Goal: Entertainment & Leisure: Consume media (video, audio)

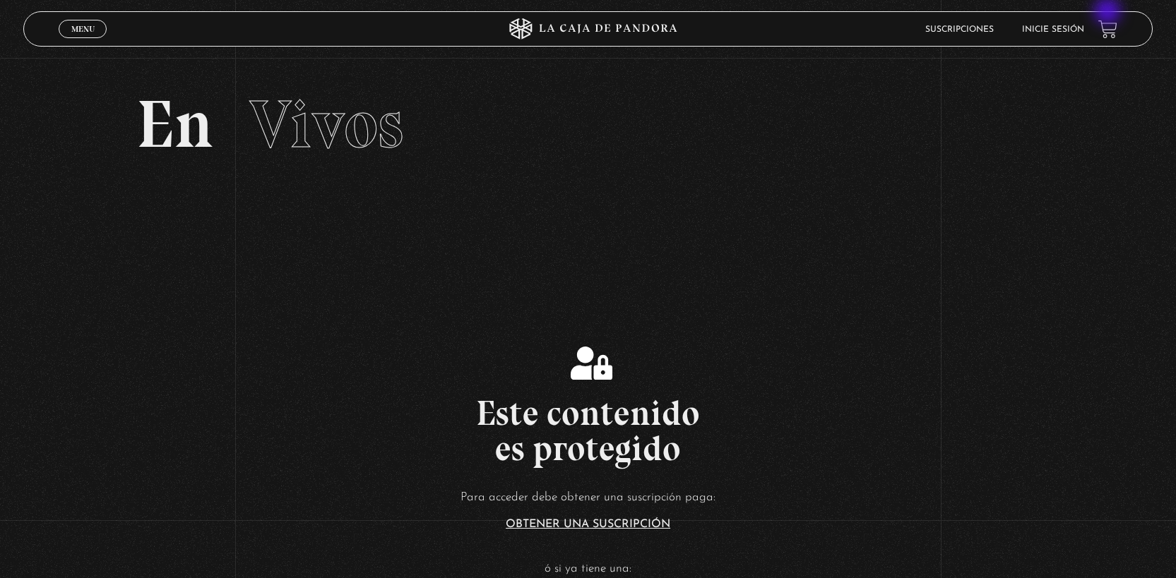
scroll to position [3, 0]
click at [1056, 25] on li "Inicie sesión" at bounding box center [1053, 29] width 62 height 22
click at [1056, 30] on link "Inicie sesión" at bounding box center [1053, 29] width 62 height 8
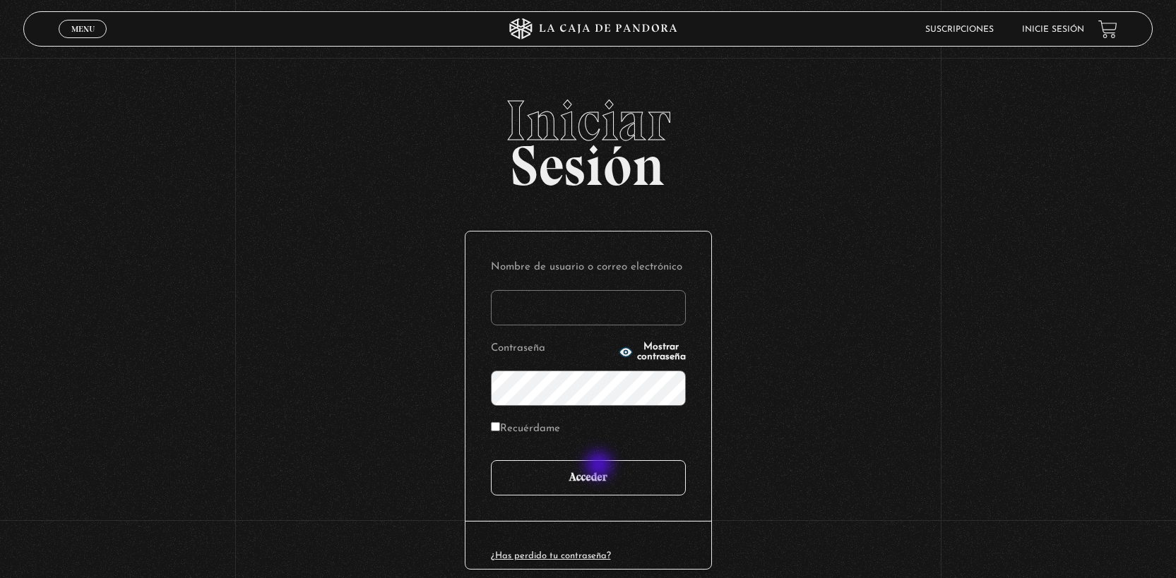
type input "yaninav08@gmail.com"
click at [600, 472] on input "Acceder" at bounding box center [588, 477] width 195 height 35
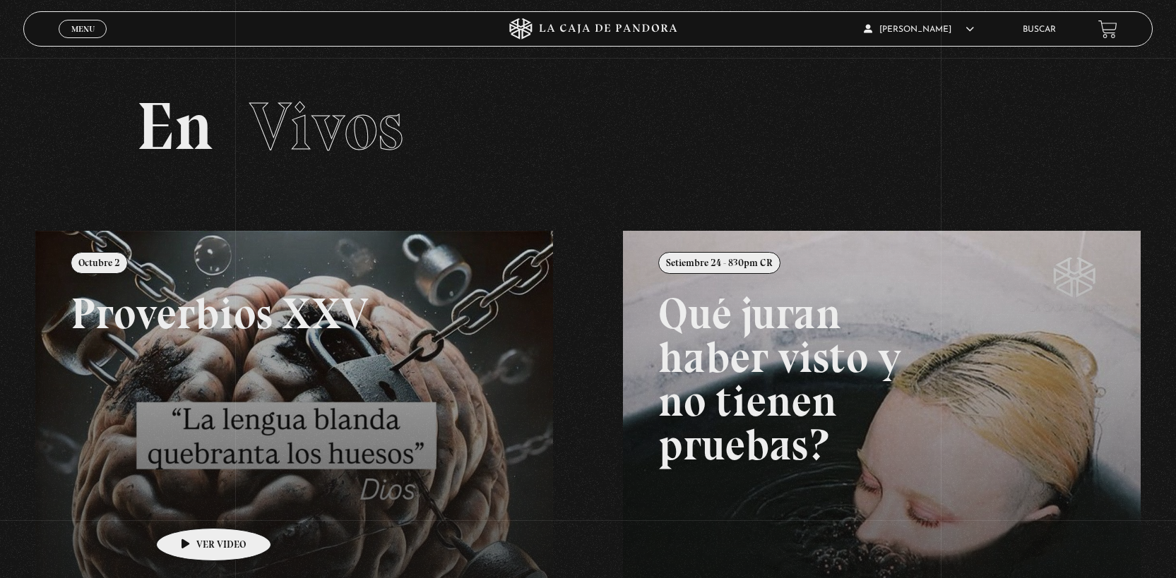
click at [276, 384] on link at bounding box center [623, 520] width 1176 height 578
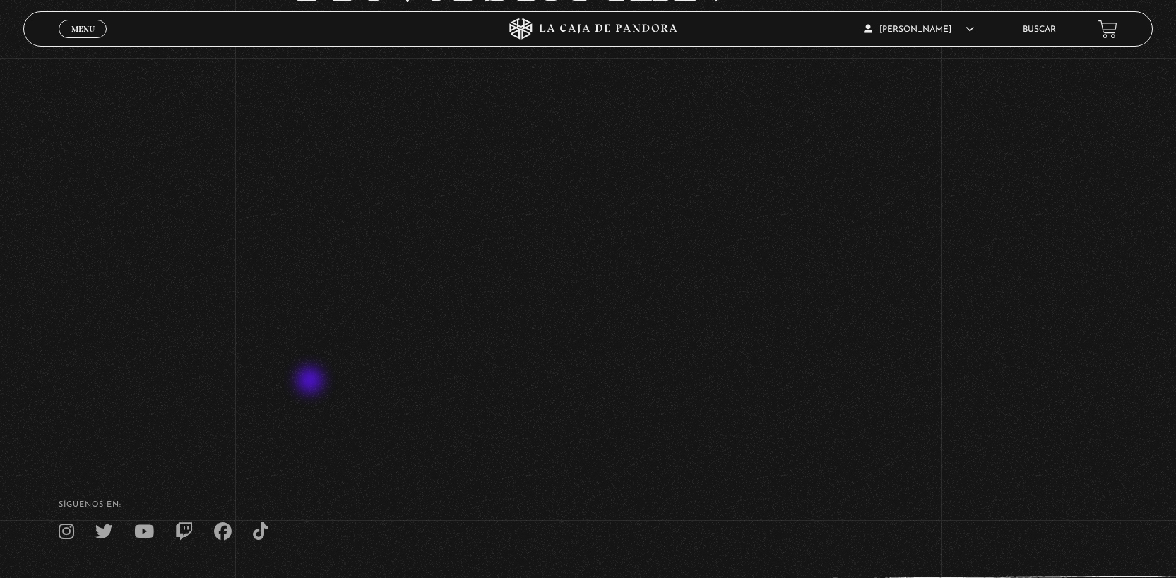
scroll to position [200, 0]
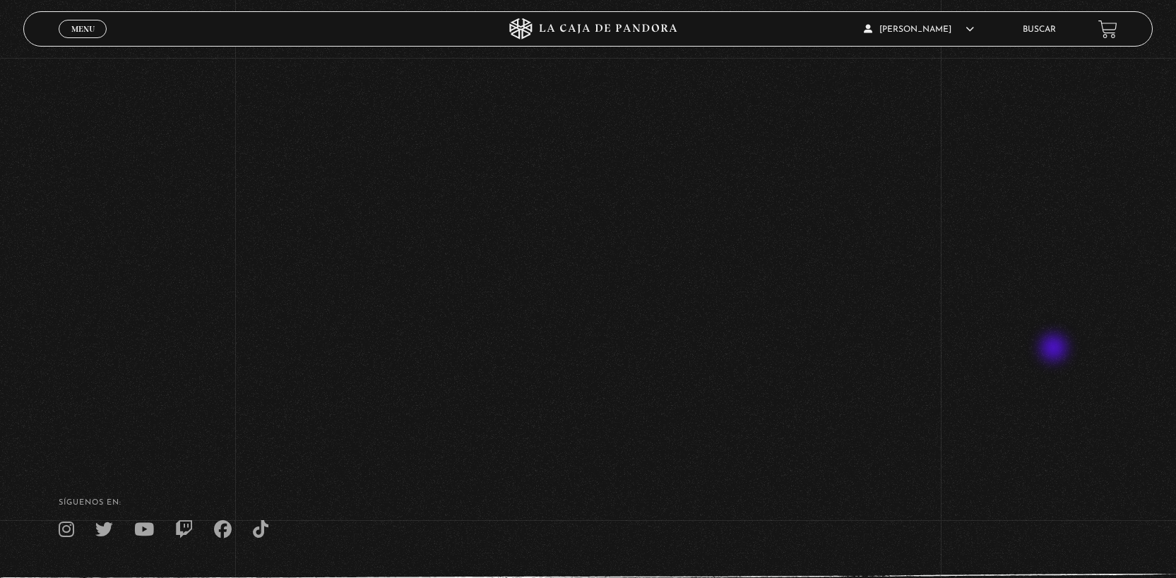
click at [992, 314] on div "Volver Octubre 2 Proverbios XXV" at bounding box center [588, 154] width 1176 height 592
click at [921, 95] on div "Volver Octubre 2 Proverbios XXV" at bounding box center [588, 154] width 1176 height 592
click at [1020, 275] on div "Volver Octubre 2 Proverbios XXV" at bounding box center [588, 154] width 1176 height 592
